Goal: Information Seeking & Learning: Learn about a topic

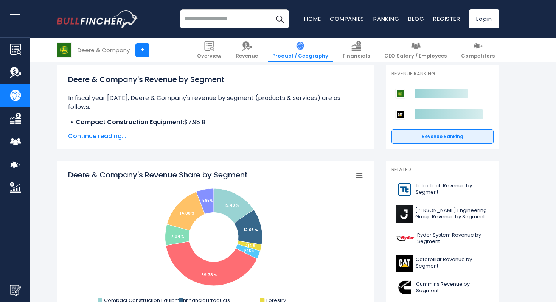
scroll to position [105, 0]
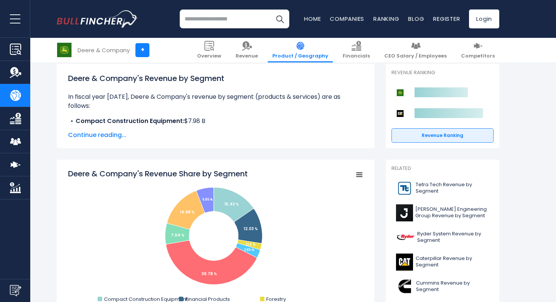
click at [95, 136] on span "Continue reading..." at bounding box center [215, 134] width 295 height 9
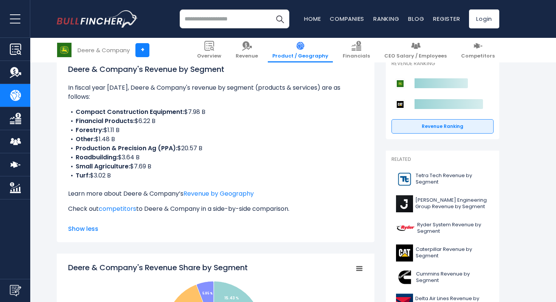
scroll to position [115, 0]
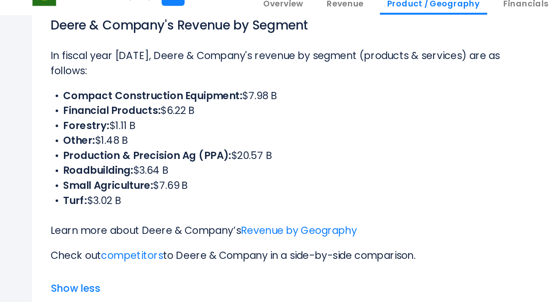
click at [96, 171] on li "Turf: $3.02 B" at bounding box center [215, 175] width 295 height 9
click at [94, 143] on b "Production & Precision Ag (PPA):" at bounding box center [127, 147] width 102 height 9
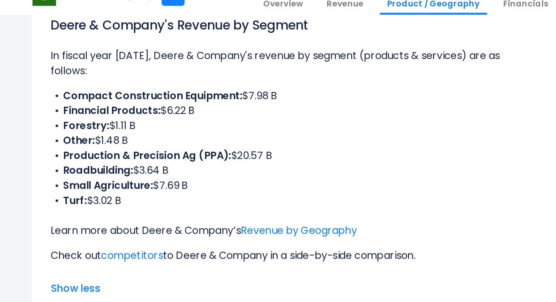
click at [94, 143] on b "Production & Precision Ag (PPA):" at bounding box center [127, 147] width 102 height 9
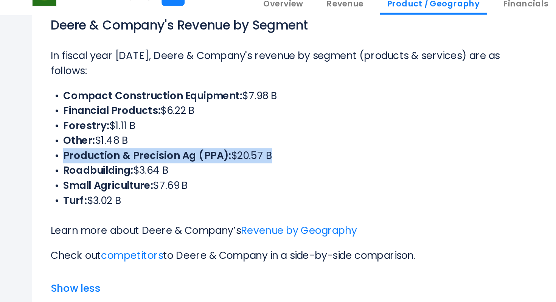
click at [94, 143] on b "Production & Precision Ag (PPA):" at bounding box center [127, 147] width 102 height 9
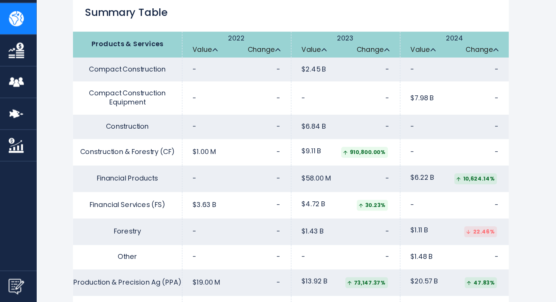
scroll to position [1443, 0]
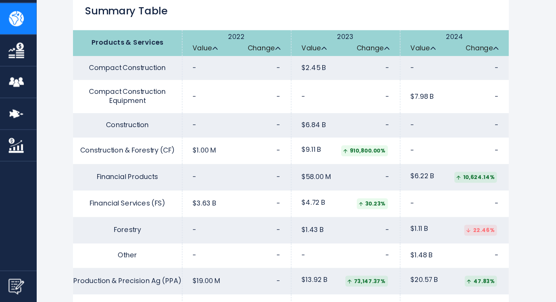
click at [97, 172] on td "Construction" at bounding box center [96, 173] width 79 height 18
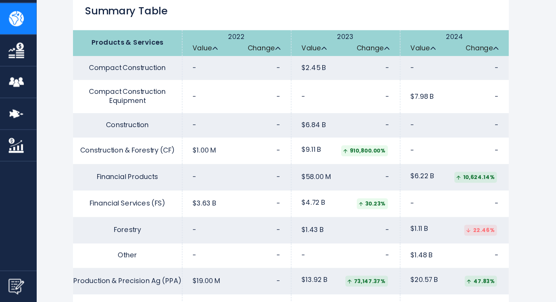
click at [97, 172] on td "Construction" at bounding box center [96, 173] width 79 height 18
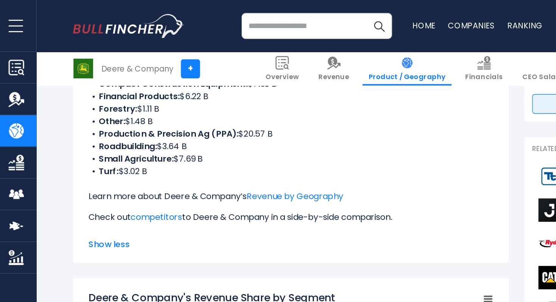
scroll to position [98, 0]
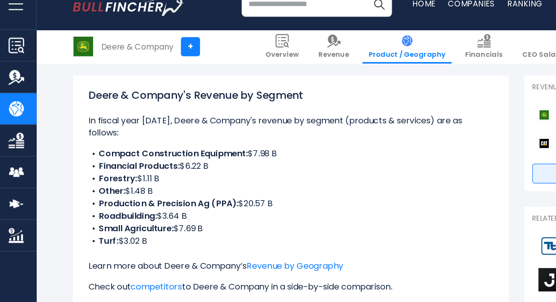
click at [116, 124] on b "Compact Construction Equipment:" at bounding box center [130, 128] width 109 height 9
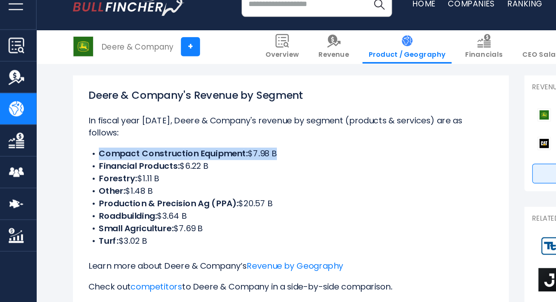
copy ul "Compact Construction Equipment: $7.98 B"
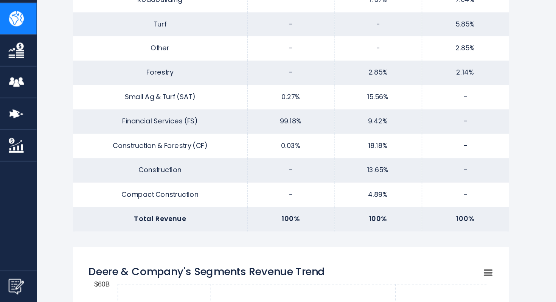
scroll to position [679, 0]
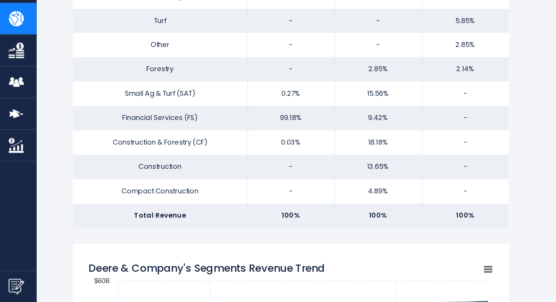
click at [116, 186] on td "Construction & Forestry (CF)" at bounding box center [120, 186] width 127 height 18
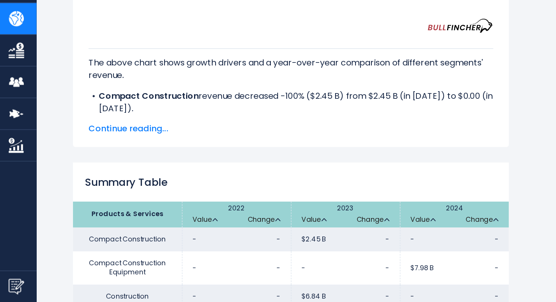
scroll to position [1319, 0]
